Goal: Navigation & Orientation: Find specific page/section

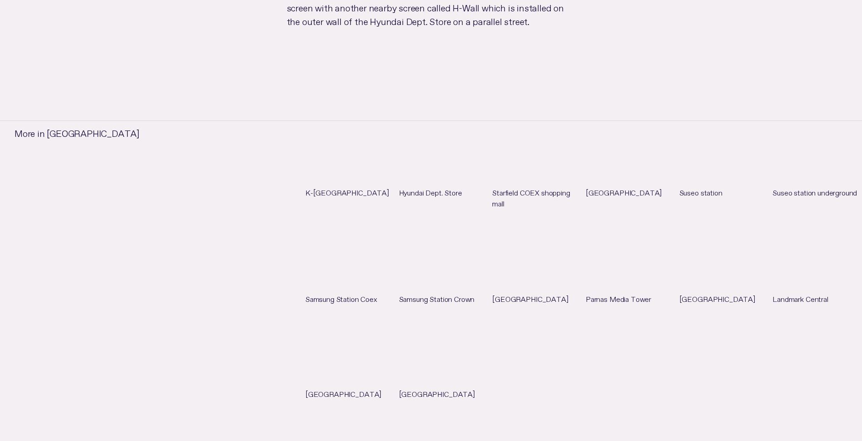
scroll to position [887, 0]
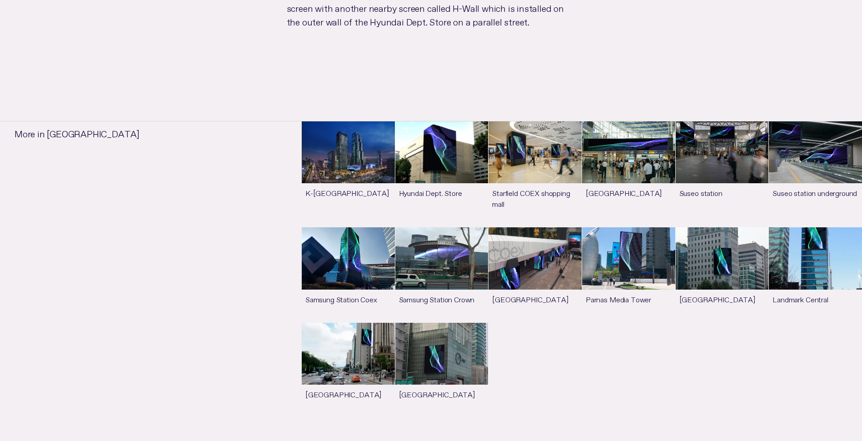
click at [555, 121] on link "See more" at bounding box center [535, 173] width 93 height 105
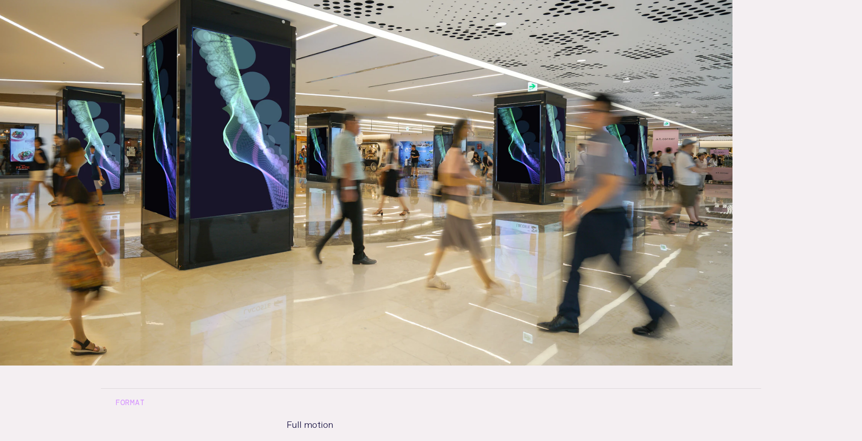
scroll to position [887, 0]
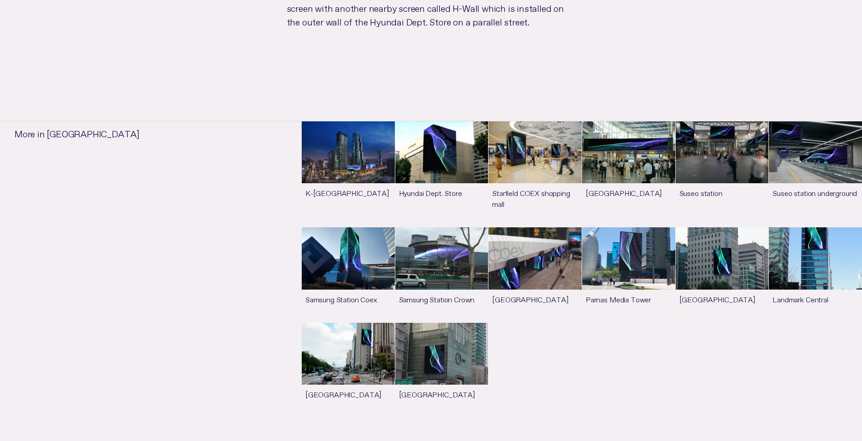
click at [809, 121] on link "See more" at bounding box center [815, 173] width 93 height 105
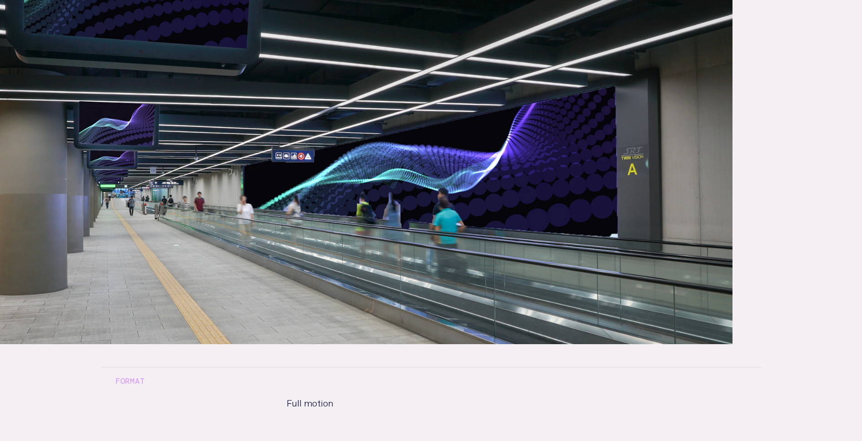
scroll to position [887, 0]
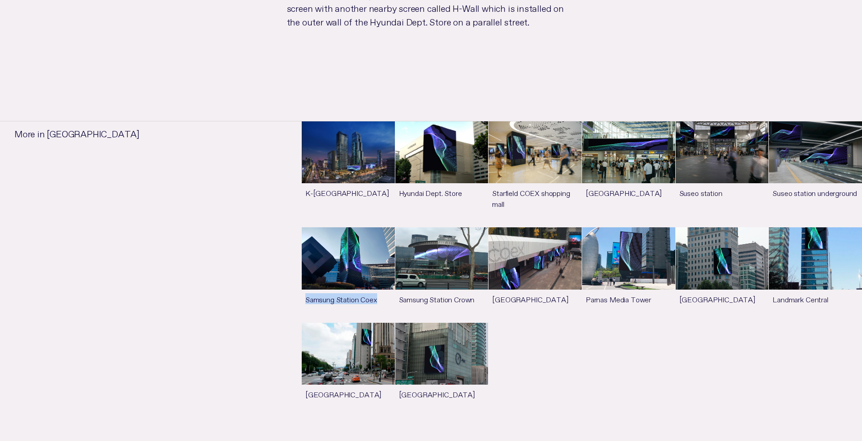
drag, startPoint x: 302, startPoint y: 217, endPoint x: 359, endPoint y: 217, distance: 56.4
click at [359, 217] on li "K-POP Square See more Hyundai Dept. Store See more Starfield COEX shopping mall…" at bounding box center [517, 276] width 690 height 301
copy h3 "Samsung Station Coex"
click at [253, 291] on li "K-POP Square See more Hyundai Dept. Store See more Starfield COEX shopping mall…" at bounding box center [517, 276] width 690 height 301
click at [447, 227] on link "See more" at bounding box center [441, 274] width 93 height 95
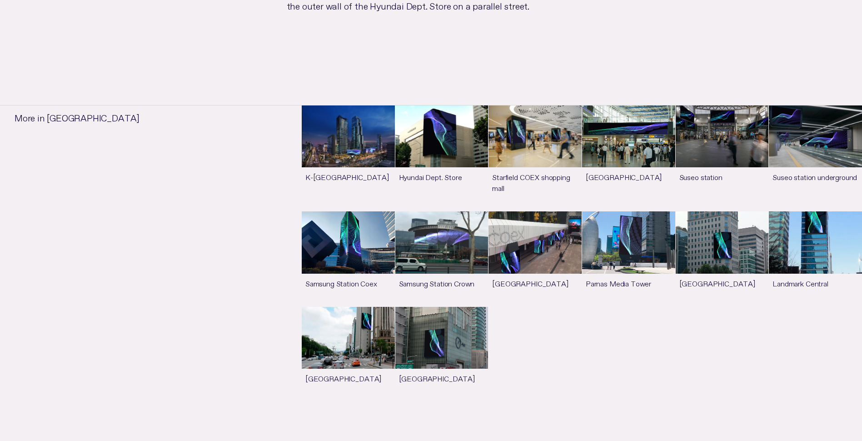
scroll to position [903, 0]
click at [623, 211] on link "See more" at bounding box center [628, 258] width 93 height 95
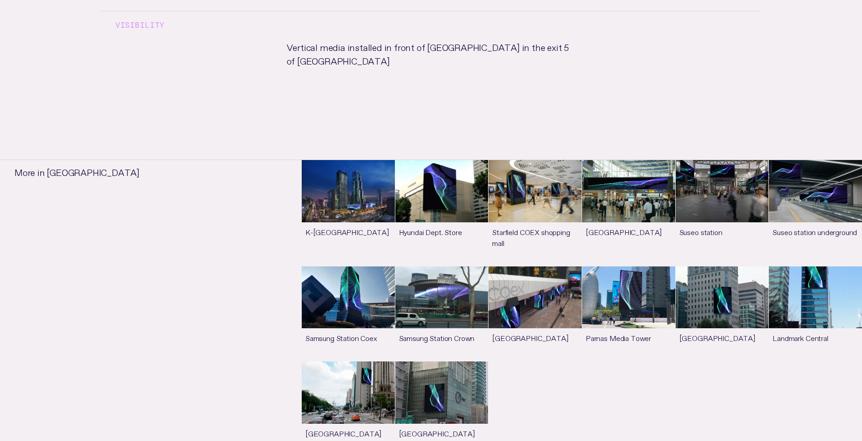
scroll to position [744, 0]
click at [619, 372] on ul "K-POP Square See more Hyundai Dept. Store See more Starfield COEX shopping mall…" at bounding box center [582, 307] width 560 height 297
click at [272, 338] on li "K-POP Square See more Hyundai Dept. Store See more Starfield COEX shopping mall…" at bounding box center [517, 314] width 690 height 301
click at [649, 341] on link "See more" at bounding box center [628, 313] width 93 height 95
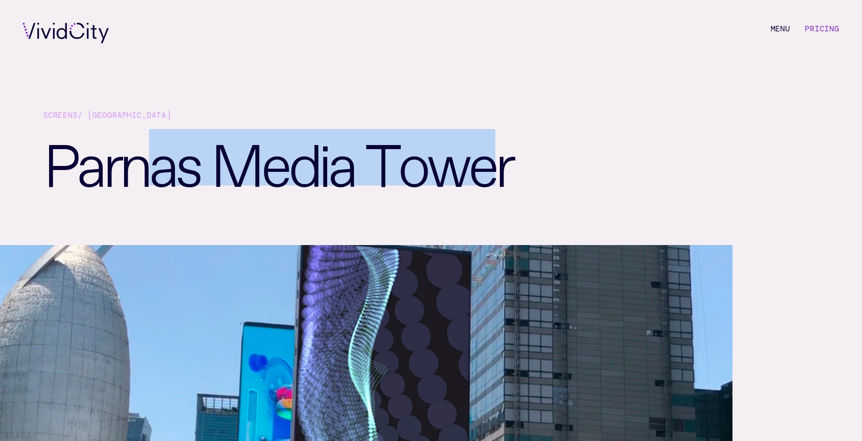
drag, startPoint x: 494, startPoint y: 167, endPoint x: 161, endPoint y: 165, distance: 332.8
click at [161, 165] on h1 "Parnas Media Tower" at bounding box center [280, 186] width 475 height 115
drag, startPoint x: 161, startPoint y: 165, endPoint x: 85, endPoint y: 166, distance: 75.5
click at [94, 166] on h1 "Parnas Media Tower" at bounding box center [280, 186] width 475 height 115
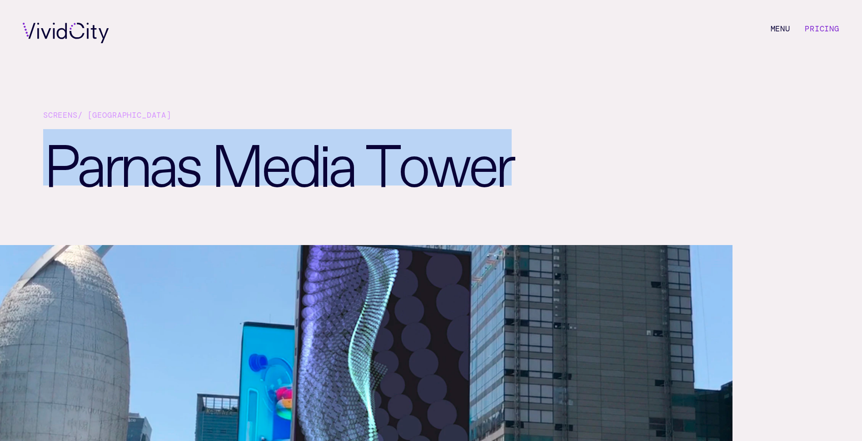
copy h1 "Parnas Media Tower"
drag, startPoint x: 54, startPoint y: 159, endPoint x: 520, endPoint y: 159, distance: 466.8
click at [520, 159] on div "Screens / [GEOGRAPHIC_DATA]" at bounding box center [431, 155] width 862 height 179
click at [583, 203] on div "Screens / [GEOGRAPHIC_DATA]" at bounding box center [431, 155] width 862 height 179
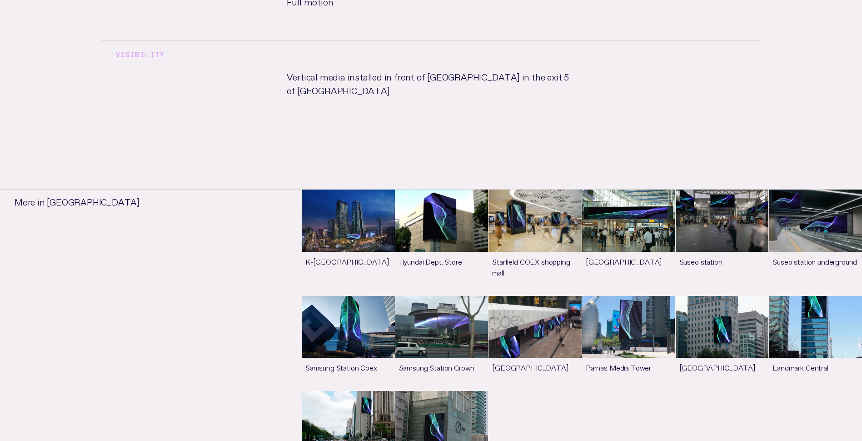
scroll to position [715, 0]
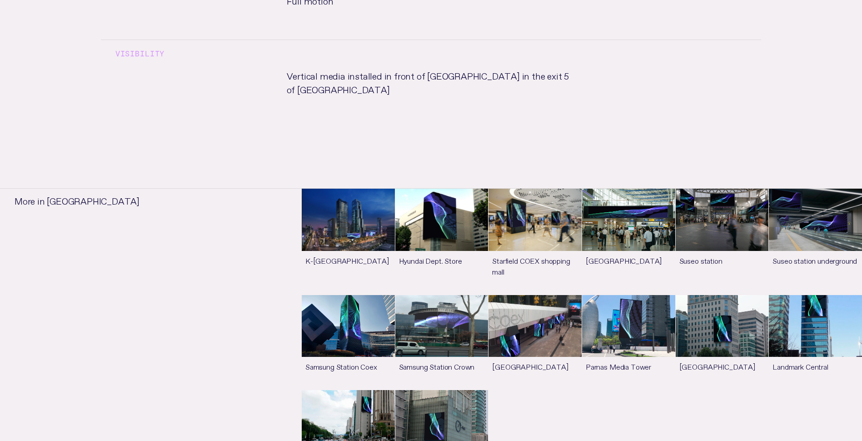
click at [453, 227] on link "See more" at bounding box center [441, 241] width 93 height 105
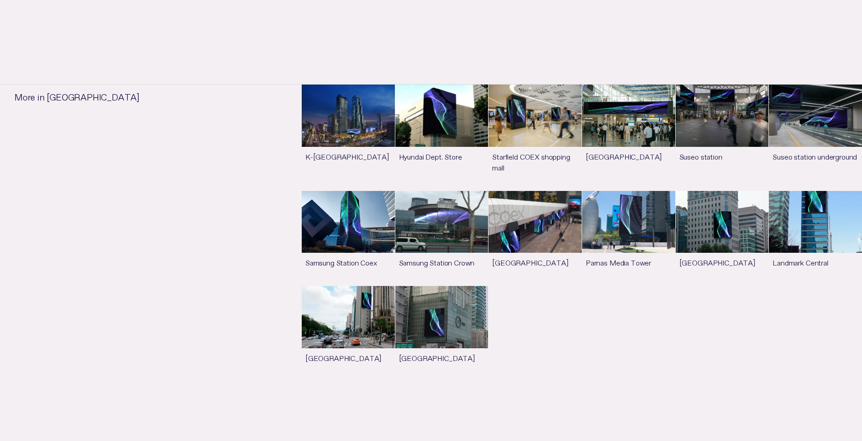
click at [365, 238] on link "See more" at bounding box center [348, 238] width 93 height 95
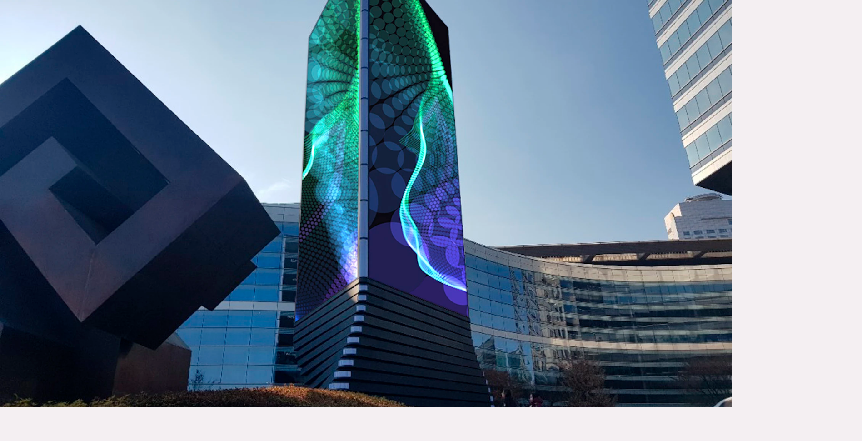
scroll to position [307, 0]
click at [788, 147] on article "Screens / Seoul Samsung Station Coex Format Full motion Visibility Two-sided me…" at bounding box center [431, 394] width 862 height 1402
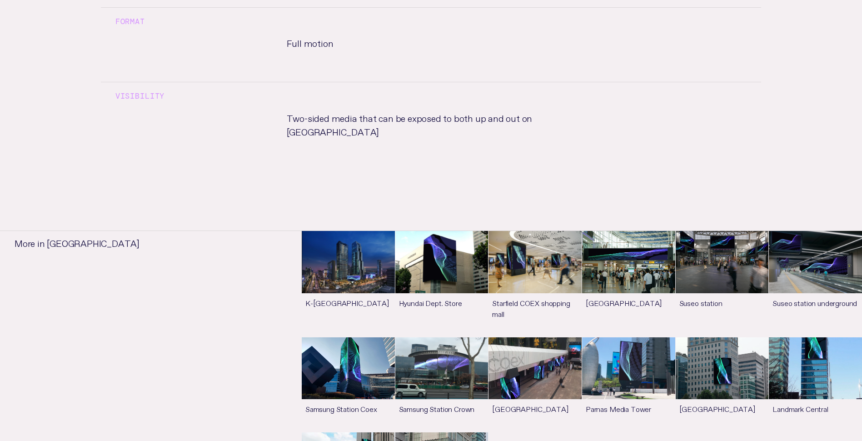
scroll to position [730, 0]
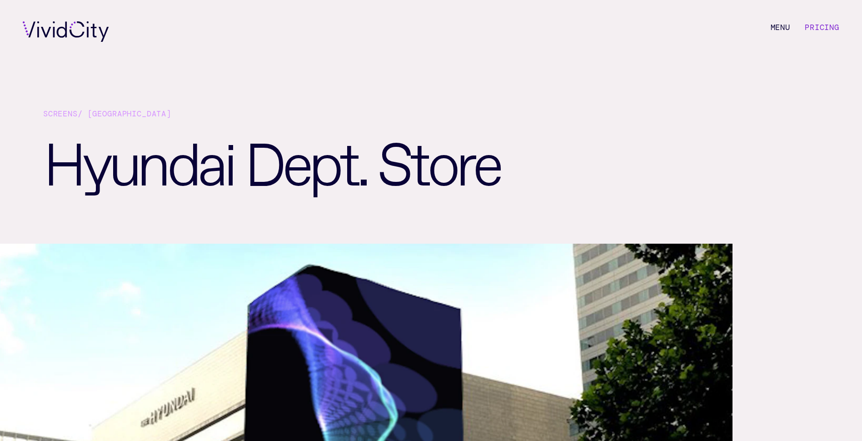
scroll to position [0, 0]
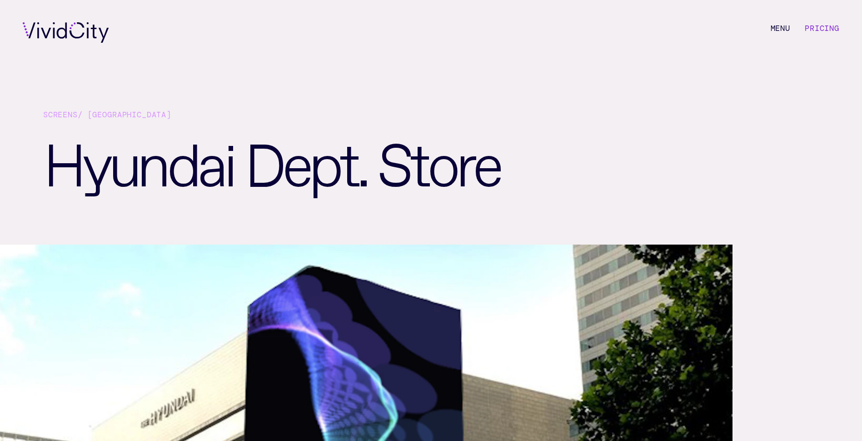
click at [384, 126] on div "Screens / [GEOGRAPHIC_DATA]" at bounding box center [431, 119] width 776 height 20
